Goal: Information Seeking & Learning: Learn about a topic

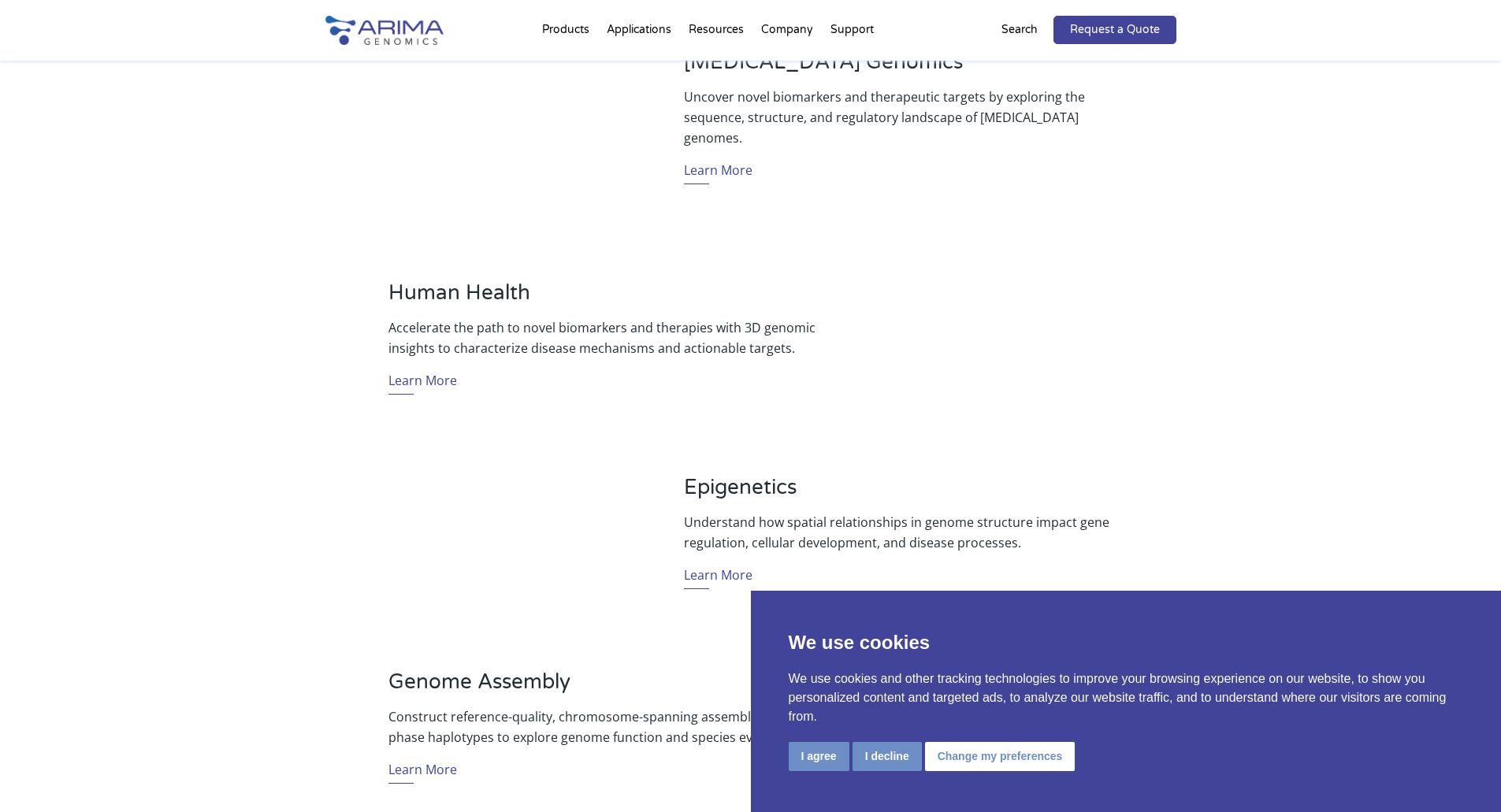
scroll to position [834, 0]
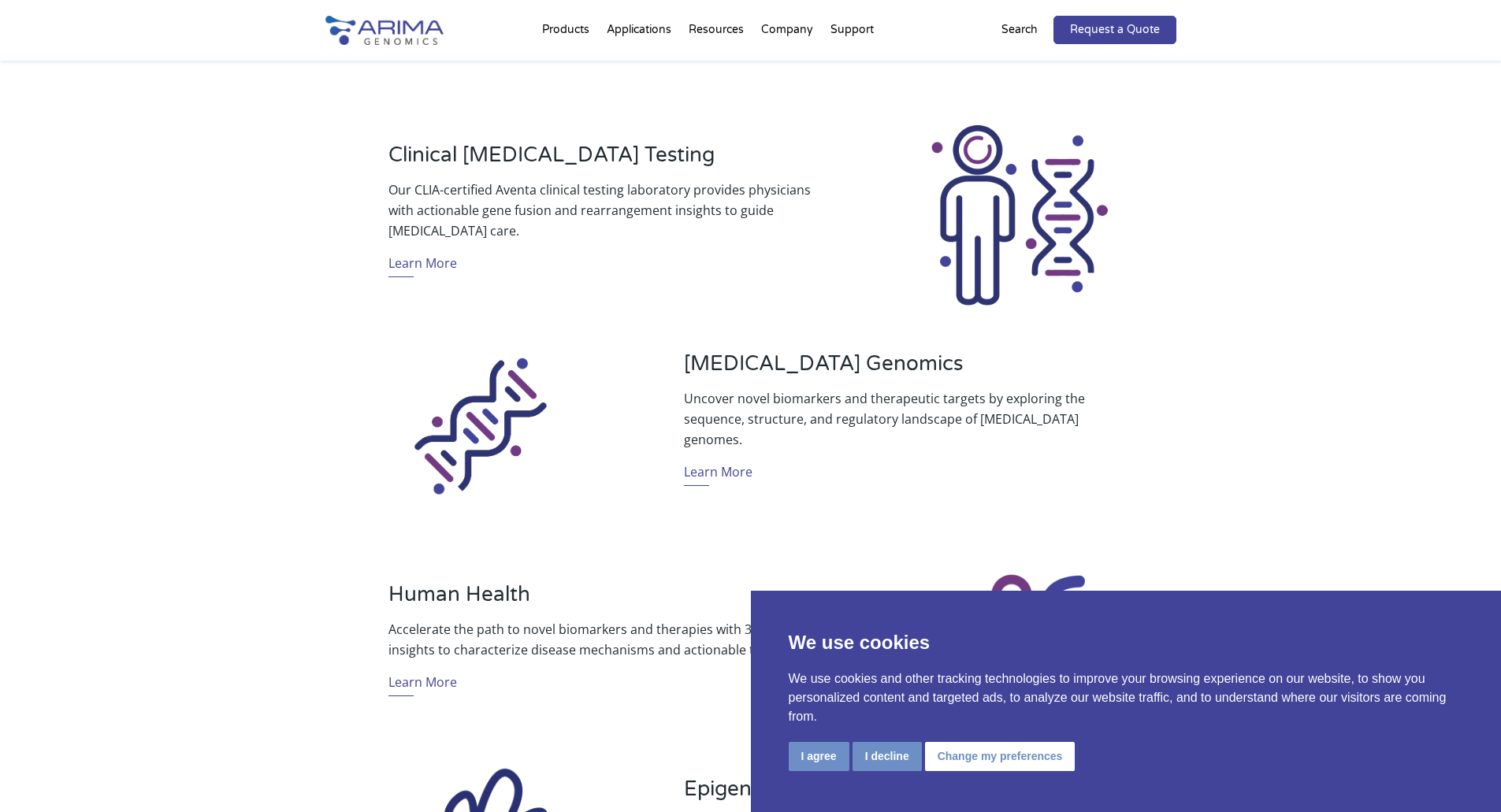
scroll to position [590, 0]
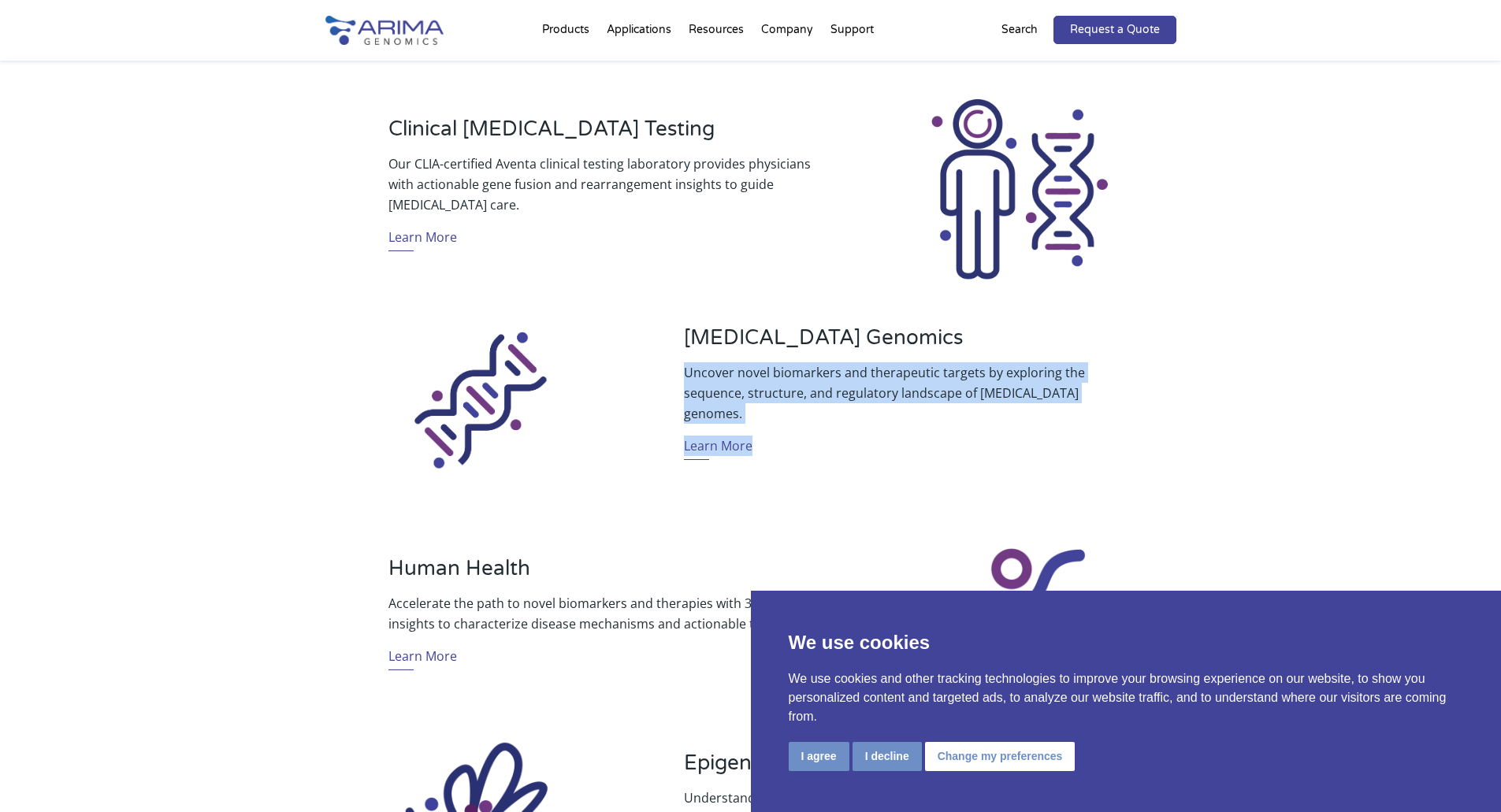
drag, startPoint x: 698, startPoint y: 395, endPoint x: 917, endPoint y: 425, distance: 221.0
click at [917, 425] on div "[MEDICAL_DATA] Genomics Uncover novel biomarkers and therapeutic targets by exp…" at bounding box center [898, 398] width 429 height 147
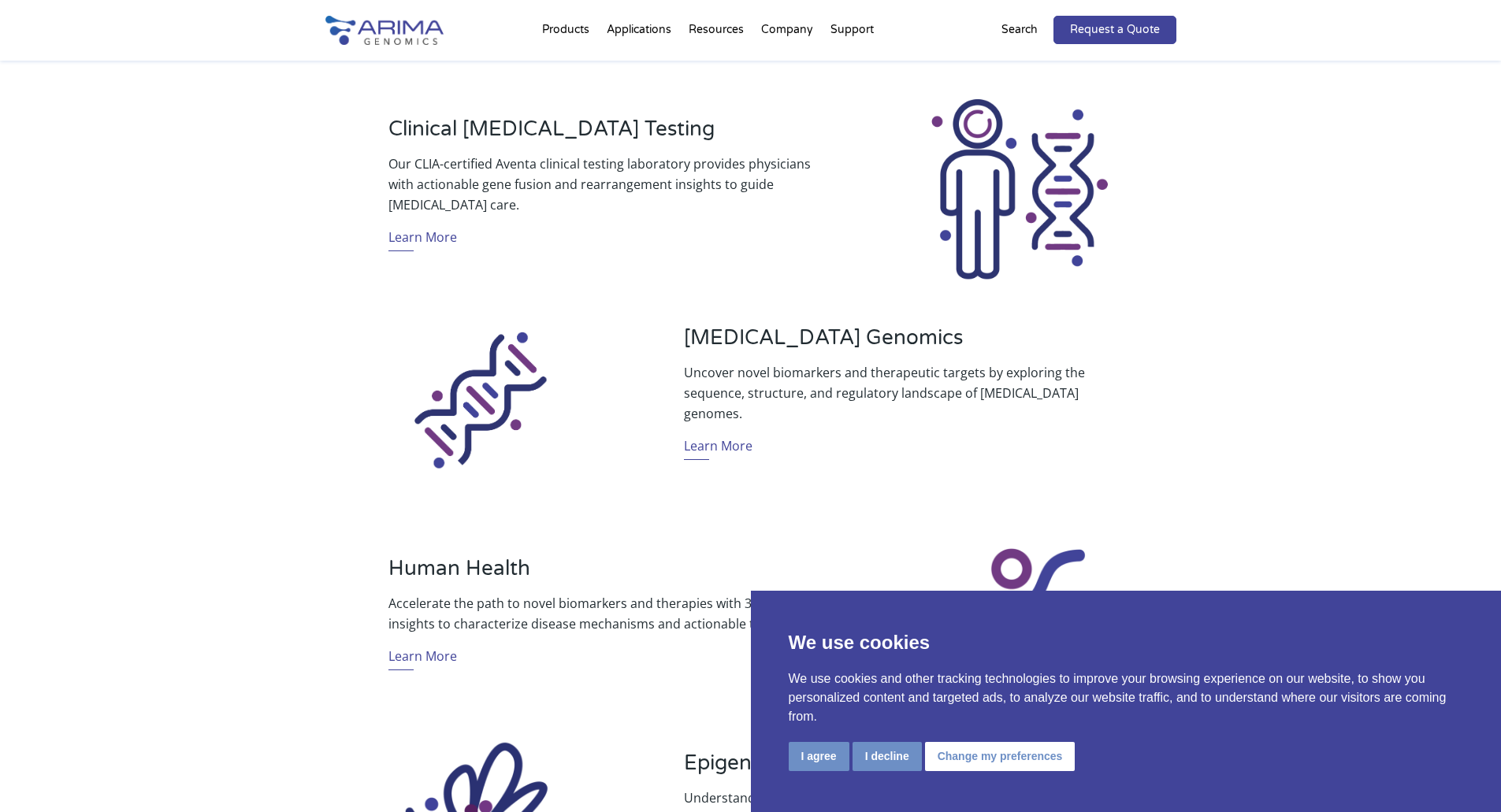
click at [917, 425] on div "[MEDICAL_DATA] Genomics Uncover novel biomarkers and therapeutic targets by exp…" at bounding box center [898, 398] width 429 height 147
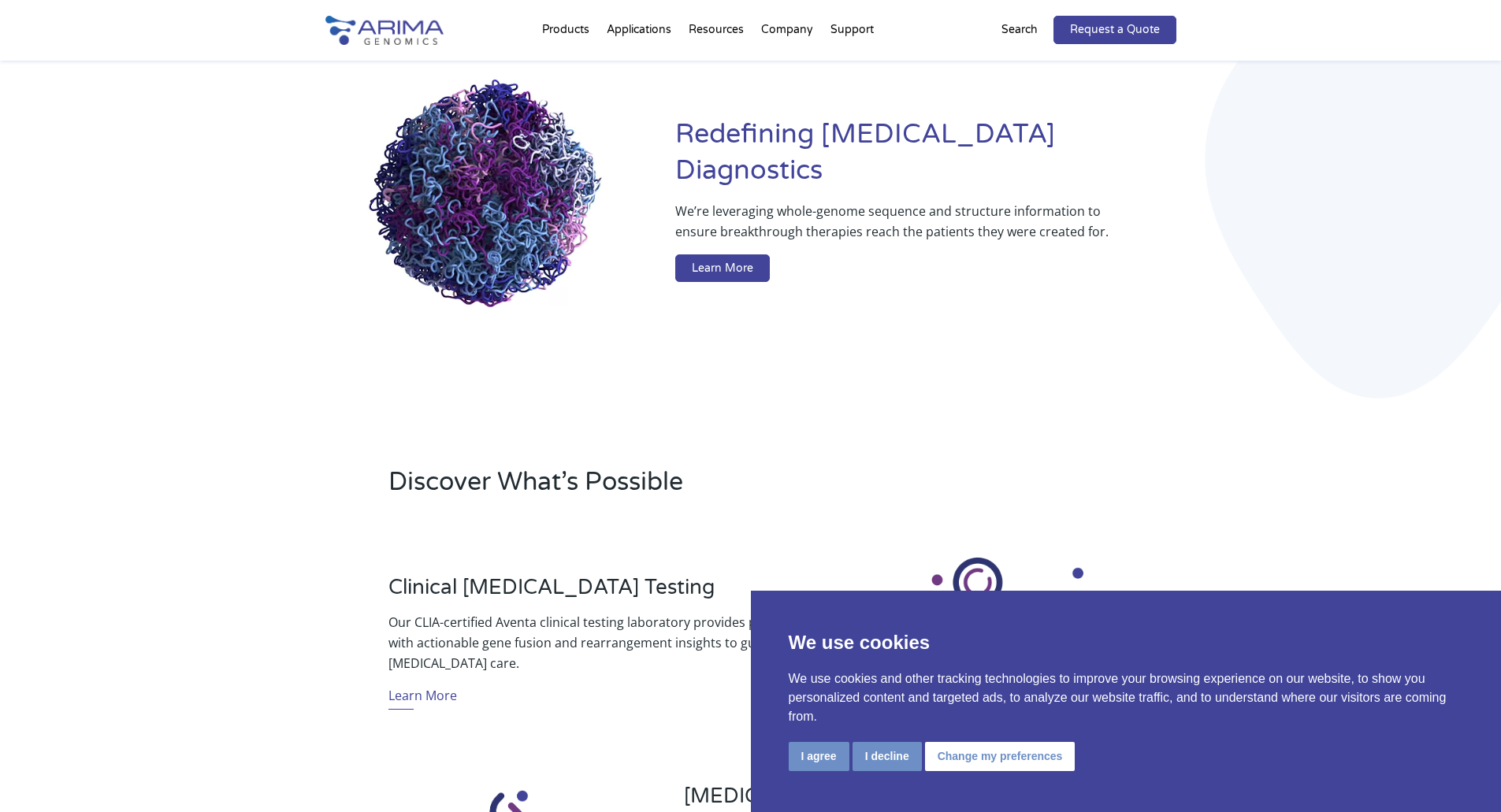
scroll to position [132, 0]
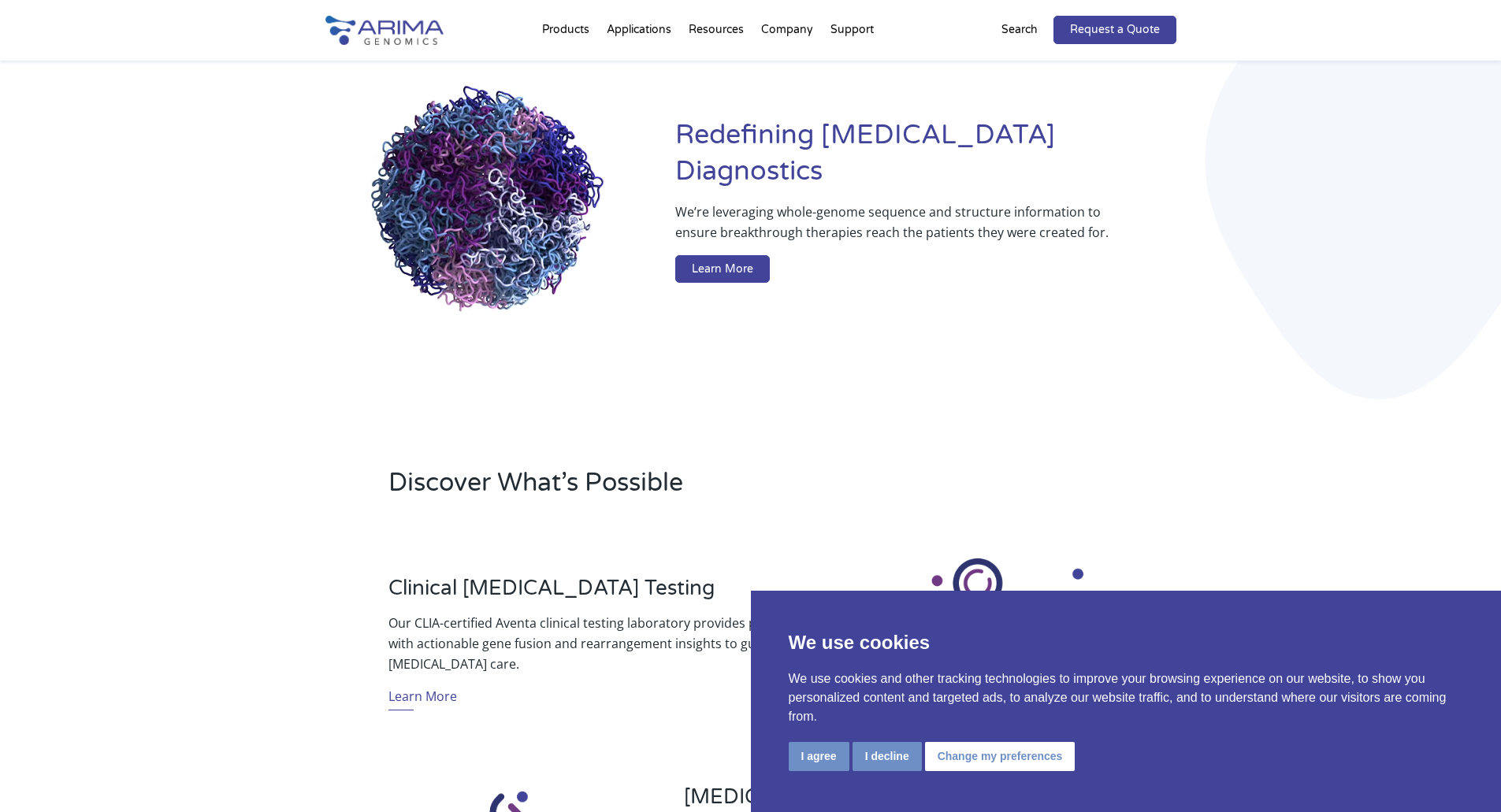
click at [677, 202] on p "We’re leveraging whole-genome sequence and structure information to ensure brea…" at bounding box center [894, 228] width 437 height 54
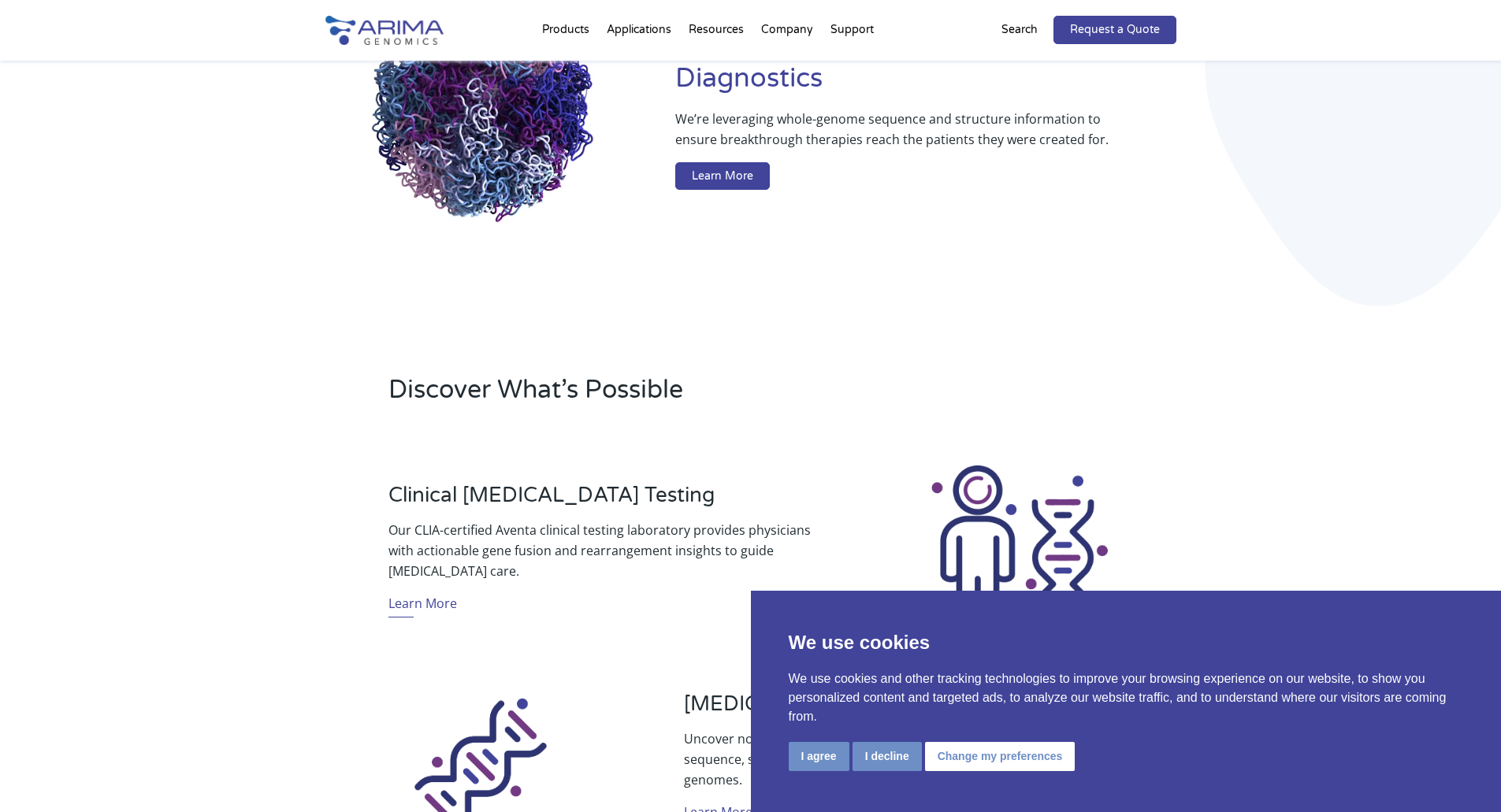
scroll to position [225, 0]
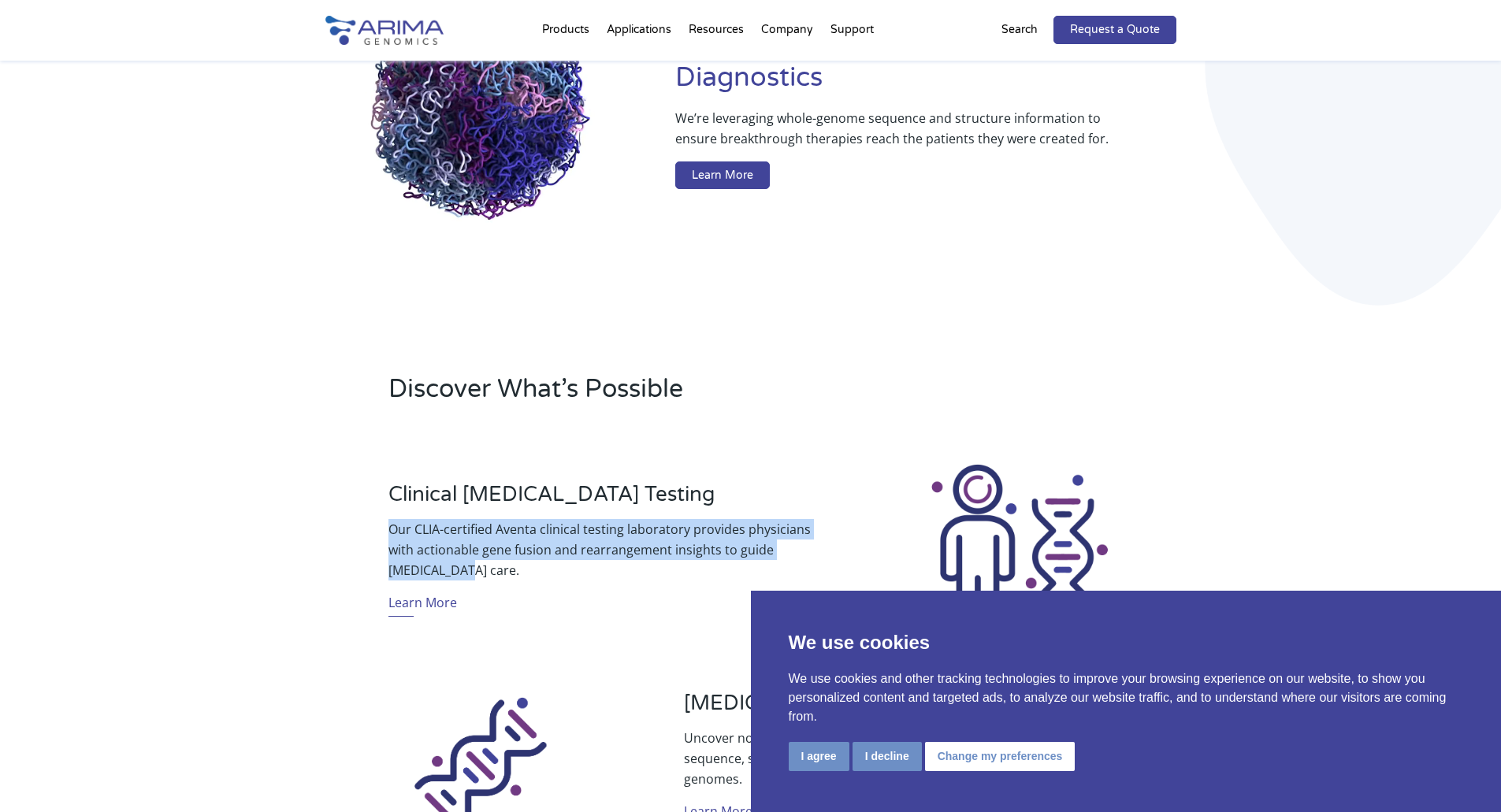
drag, startPoint x: 389, startPoint y: 532, endPoint x: 418, endPoint y: 566, distance: 44.7
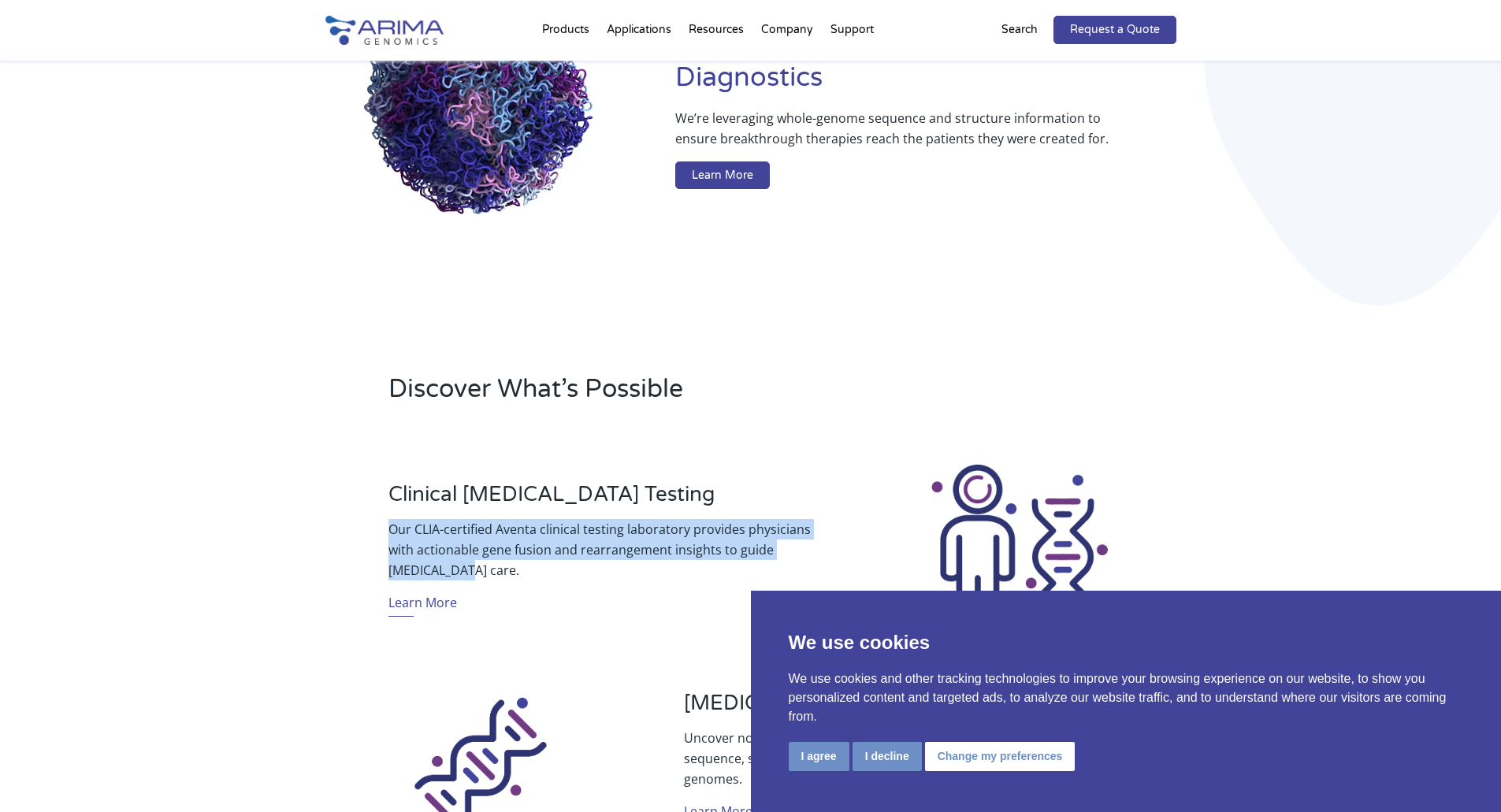
click at [418, 566] on p "Our CLIA-certified Aventa clinical testing laboratory provides physicians with …" at bounding box center [603, 549] width 429 height 62
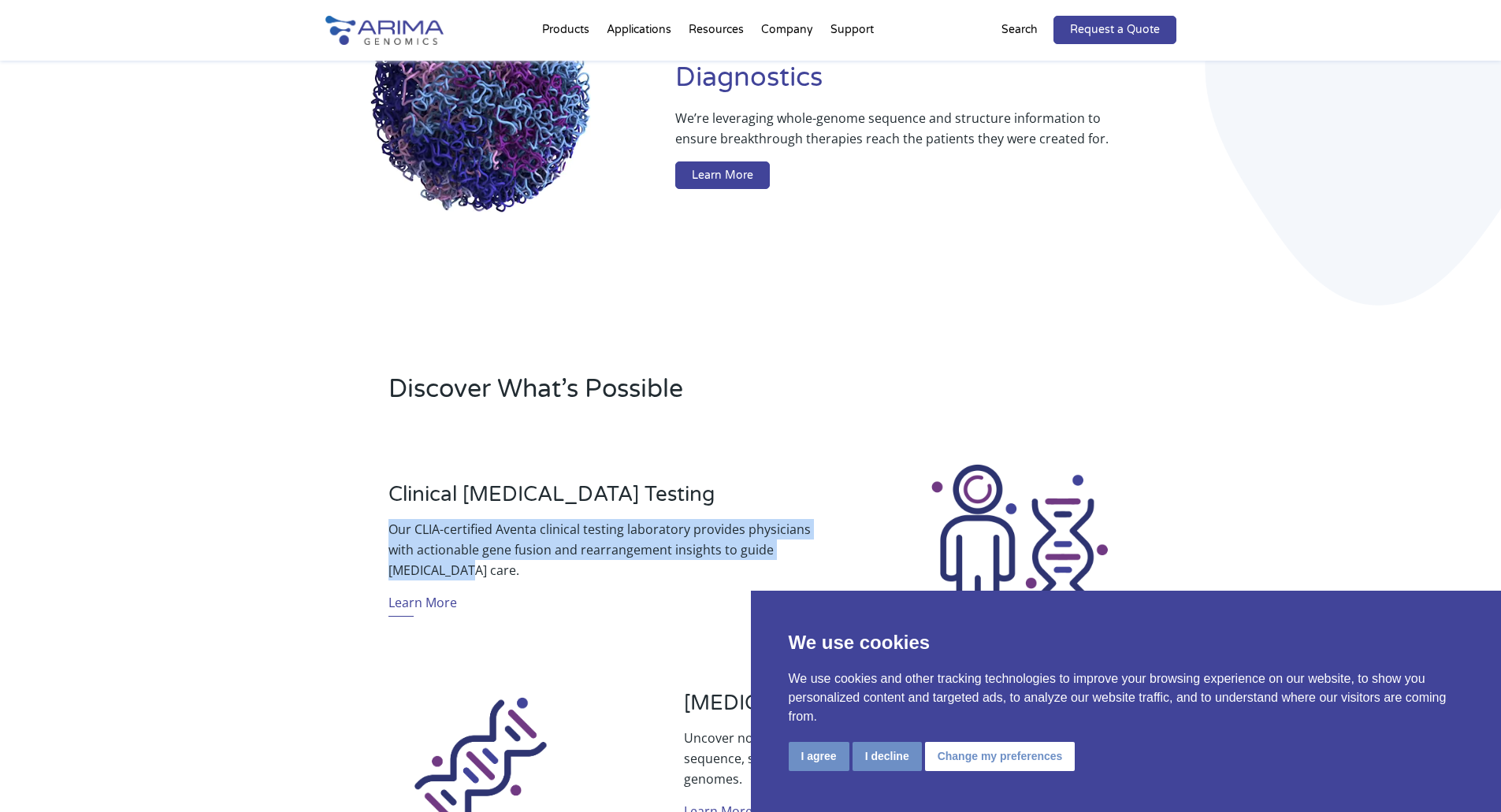
click at [326, 549] on div "Clinical [MEDICAL_DATA] Testing Our CLIA-certified Aventa clinical testing labo…" at bounding box center [571, 556] width 492 height 147
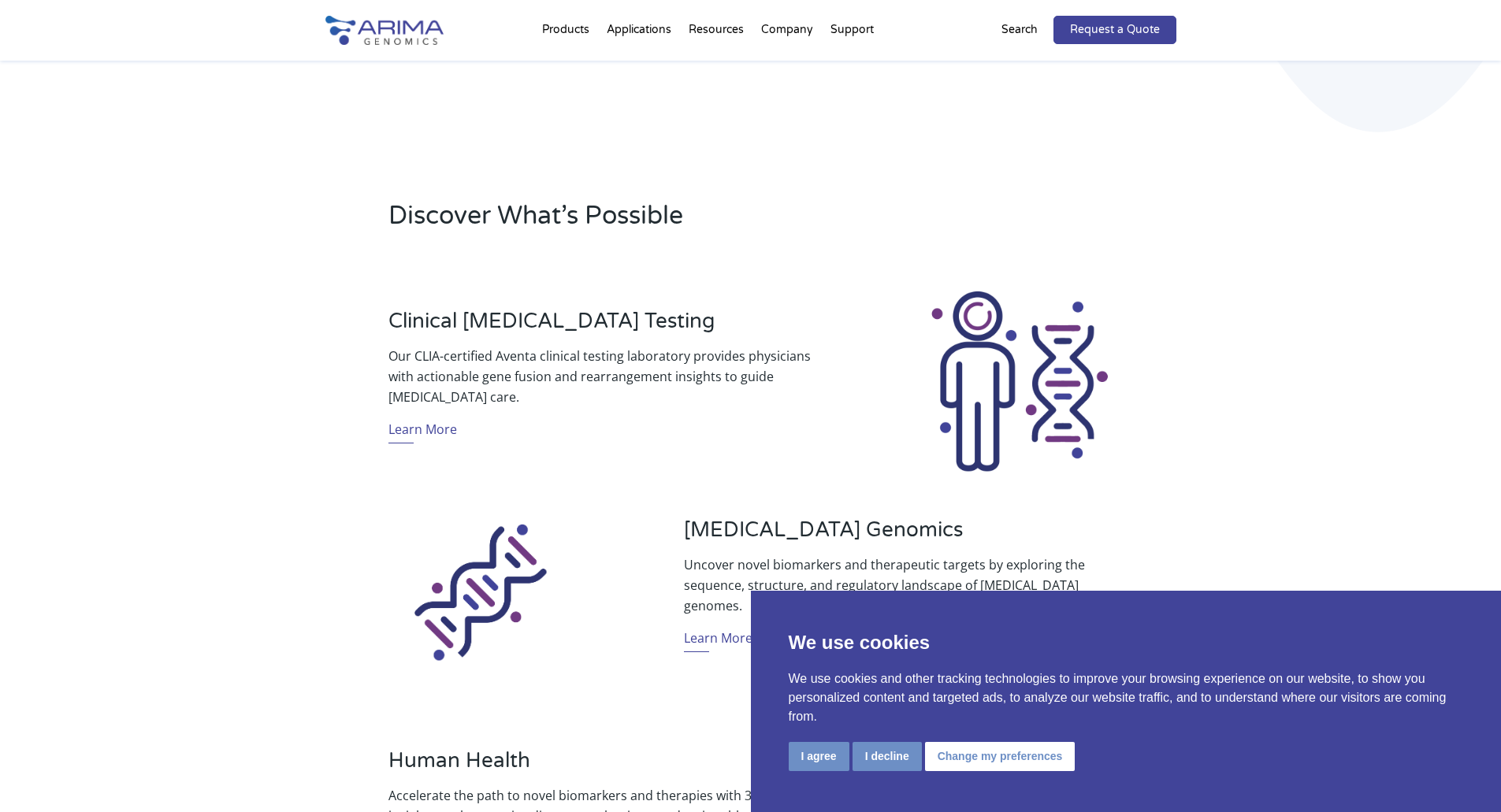
scroll to position [399, 0]
click at [402, 433] on link "Learn More" at bounding box center [422, 430] width 68 height 25
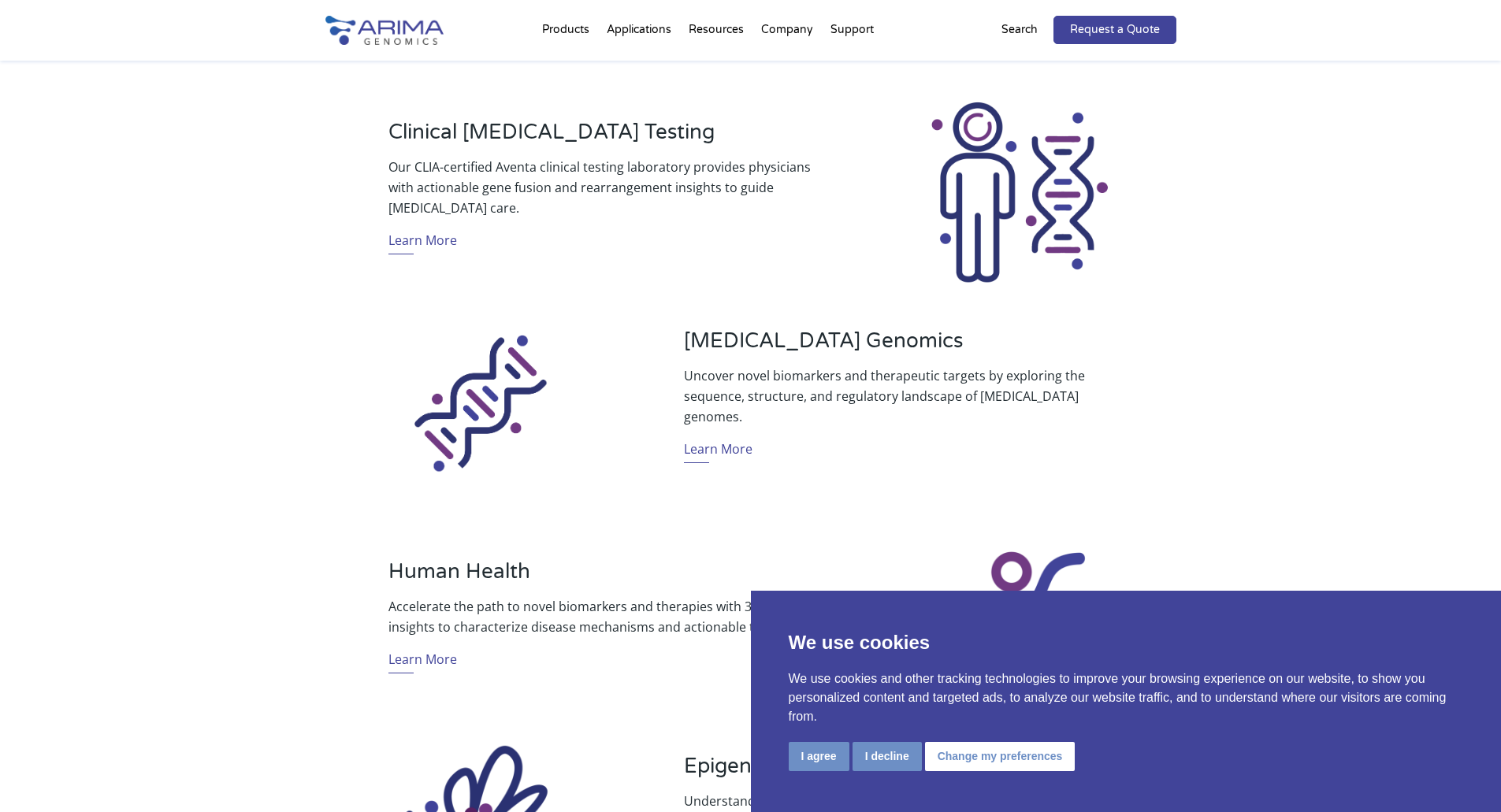
scroll to position [589, 0]
